Goal: Register for event/course

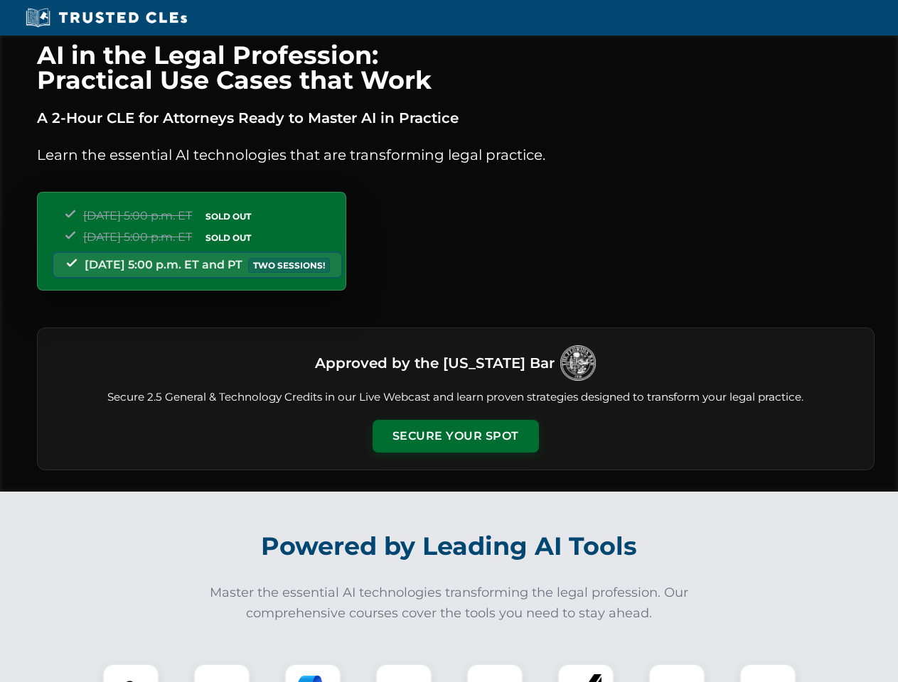
click at [455, 436] on button "Secure Your Spot" at bounding box center [455, 436] width 166 height 33
click at [131, 673] on img at bounding box center [130, 692] width 41 height 41
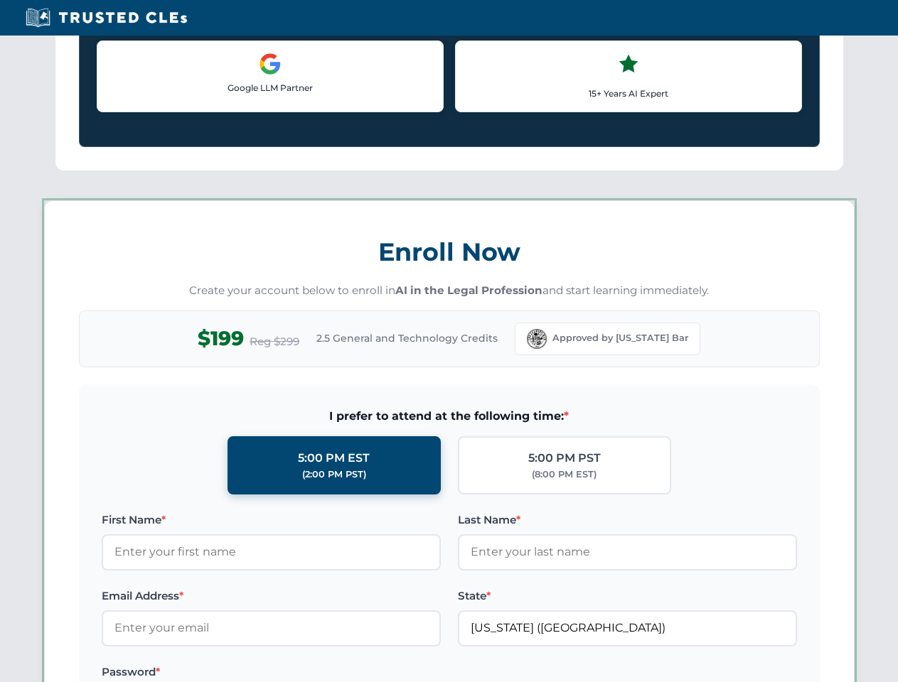
click at [313, 673] on label "Password *" at bounding box center [271, 672] width 339 height 17
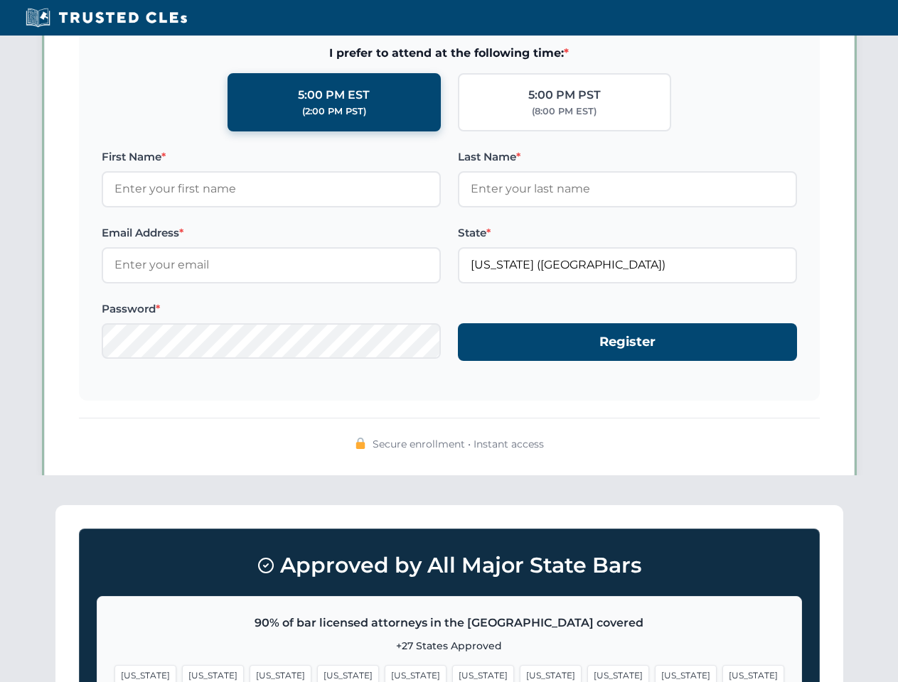
click at [655, 673] on span "[US_STATE]" at bounding box center [686, 675] width 62 height 21
